Goal: Task Accomplishment & Management: Use online tool/utility

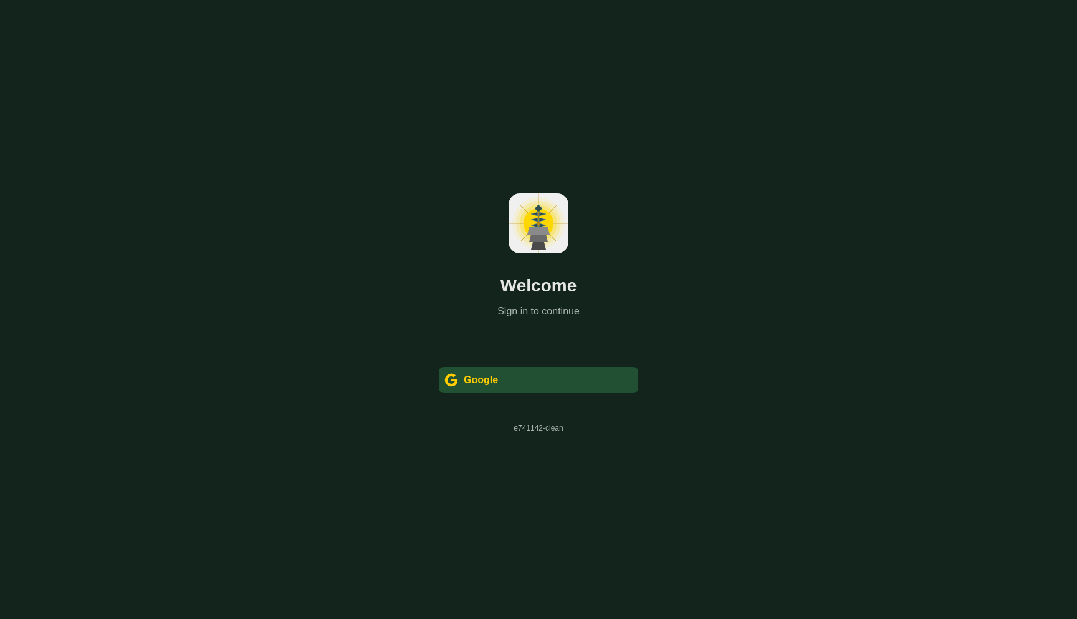
click at [520, 393] on div "Welcome Sign in to continue  Google e741142-clean" at bounding box center [538, 309] width 1077 height 619
click at [516, 385] on div " Google" at bounding box center [539, 380] width 200 height 26
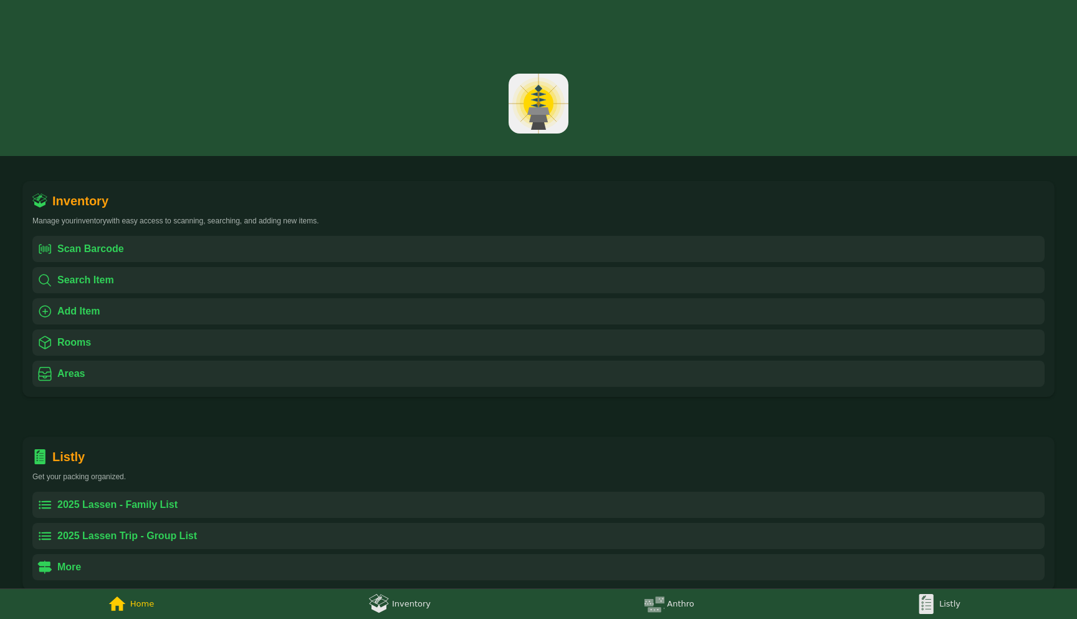
click at [940, 607] on div "Listly" at bounding box center [950, 603] width 21 height 15
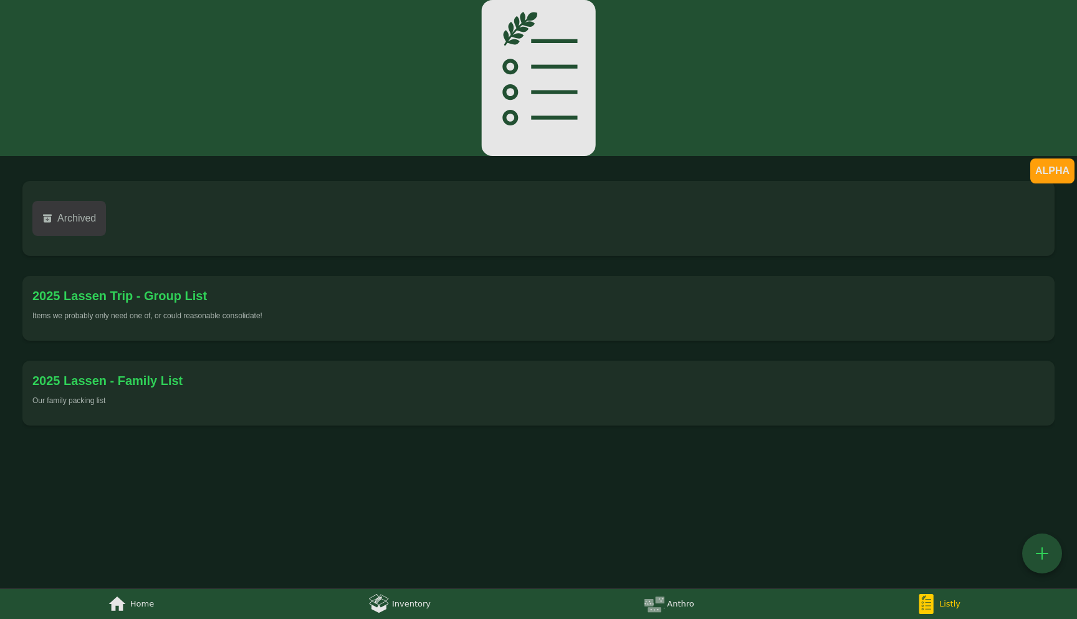
click at [320, 400] on div "Our family packing list" at bounding box center [538, 400] width 1013 height 10
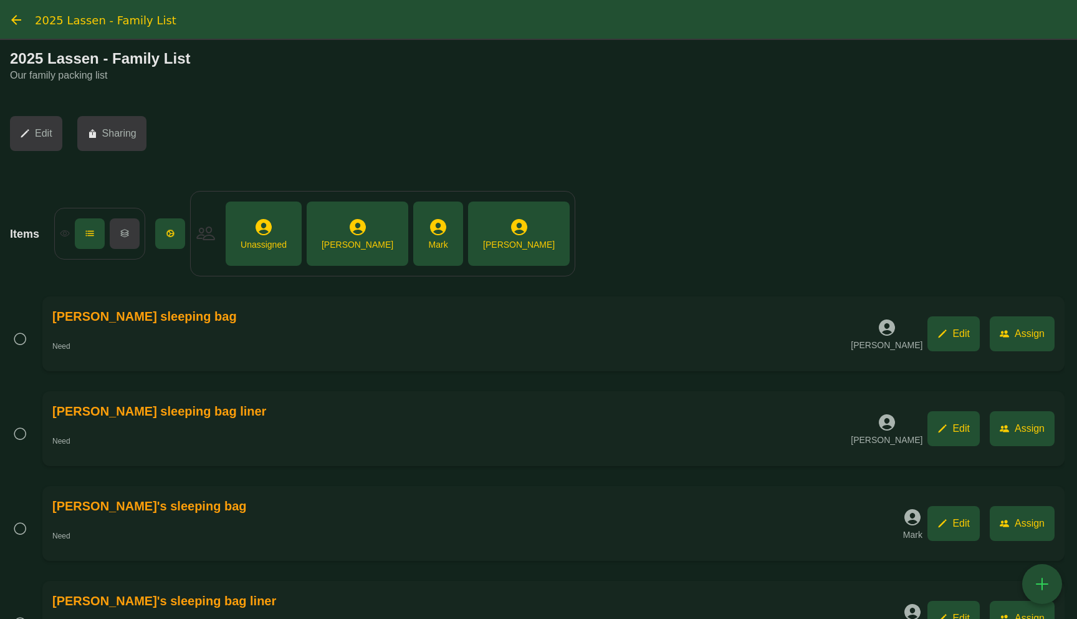
click at [1049, 579] on div "" at bounding box center [1043, 584] width 20 height 22
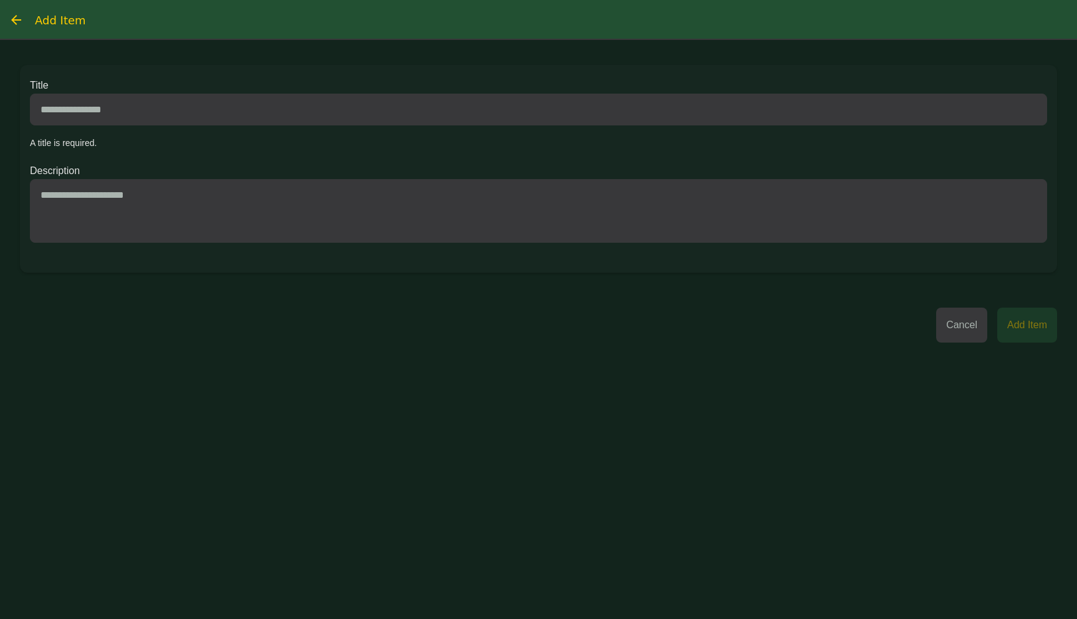
click at [418, 115] on input at bounding box center [539, 110] width 1018 height 32
type input "*"
